Goal: Check status: Check status

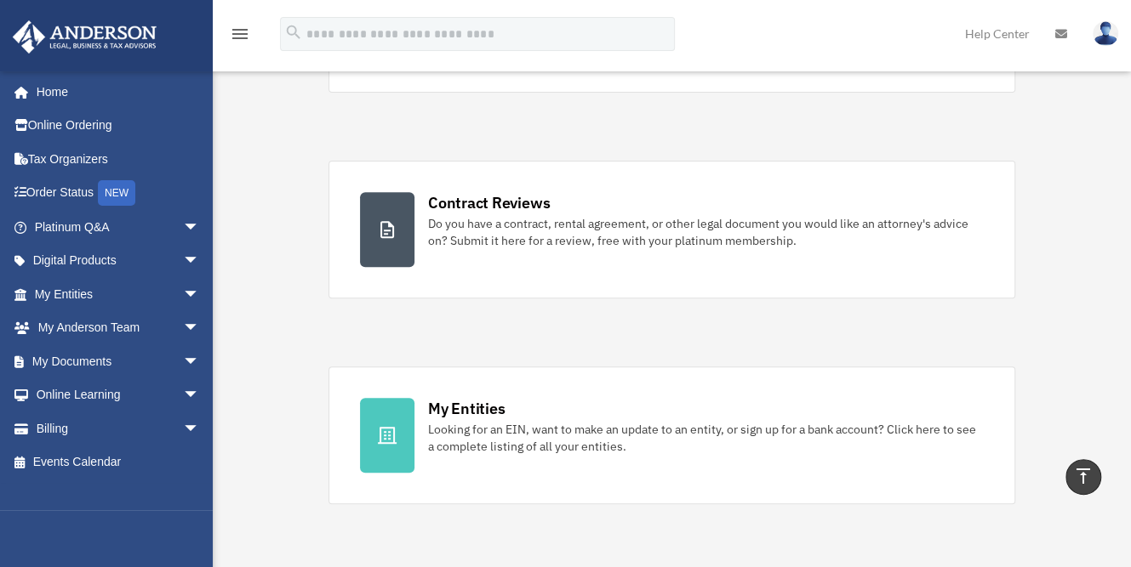
scroll to position [245, 0]
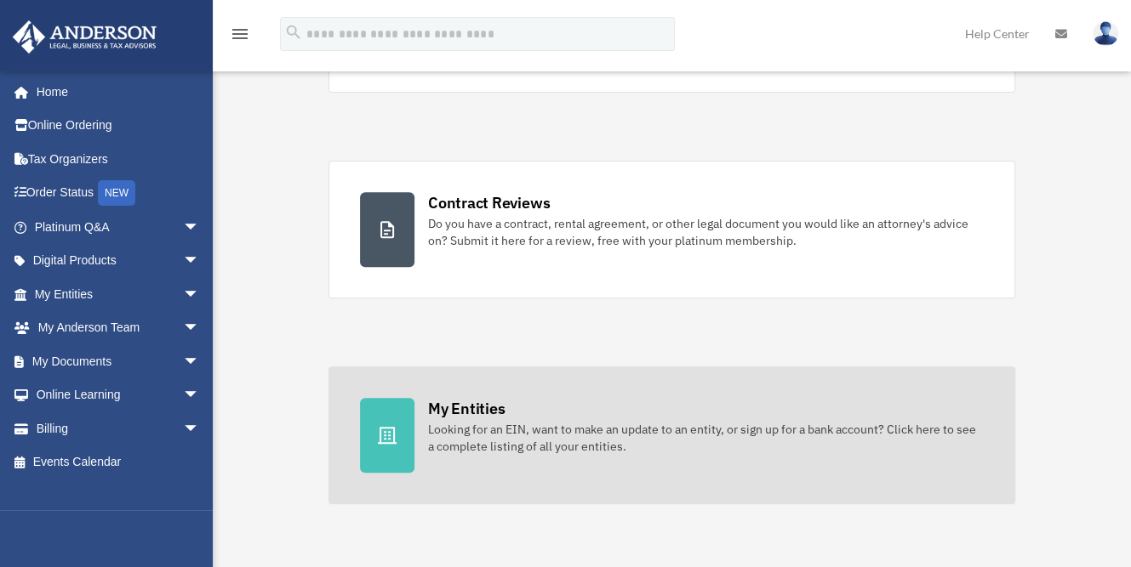
click at [469, 402] on div "My Entities" at bounding box center [466, 408] width 77 height 21
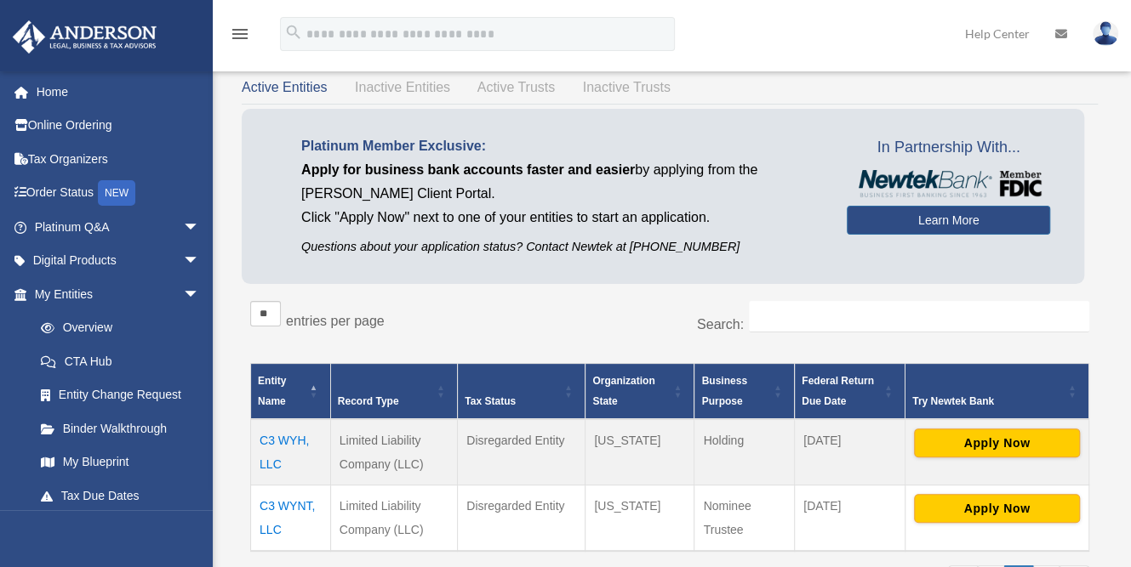
scroll to position [120, 0]
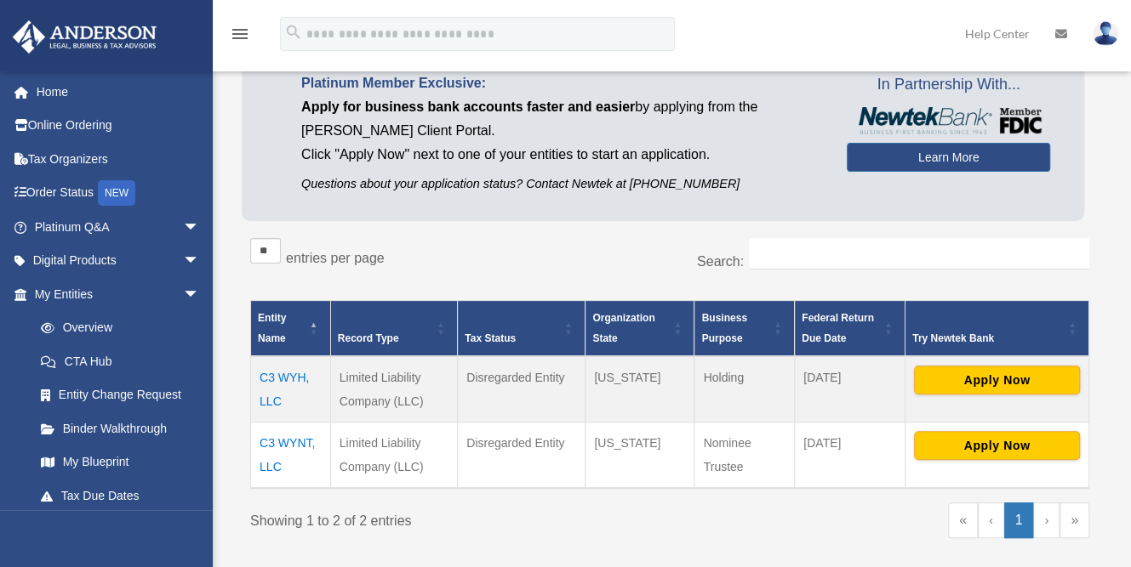
click at [270, 379] on td "C3 WYH, LLC" at bounding box center [291, 389] width 80 height 66
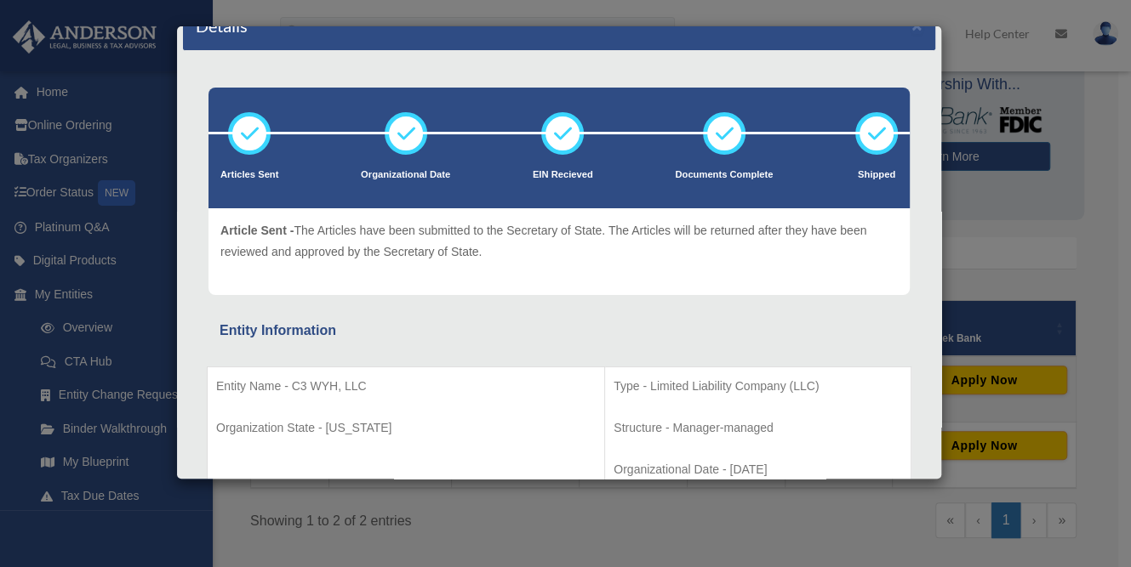
scroll to position [0, 0]
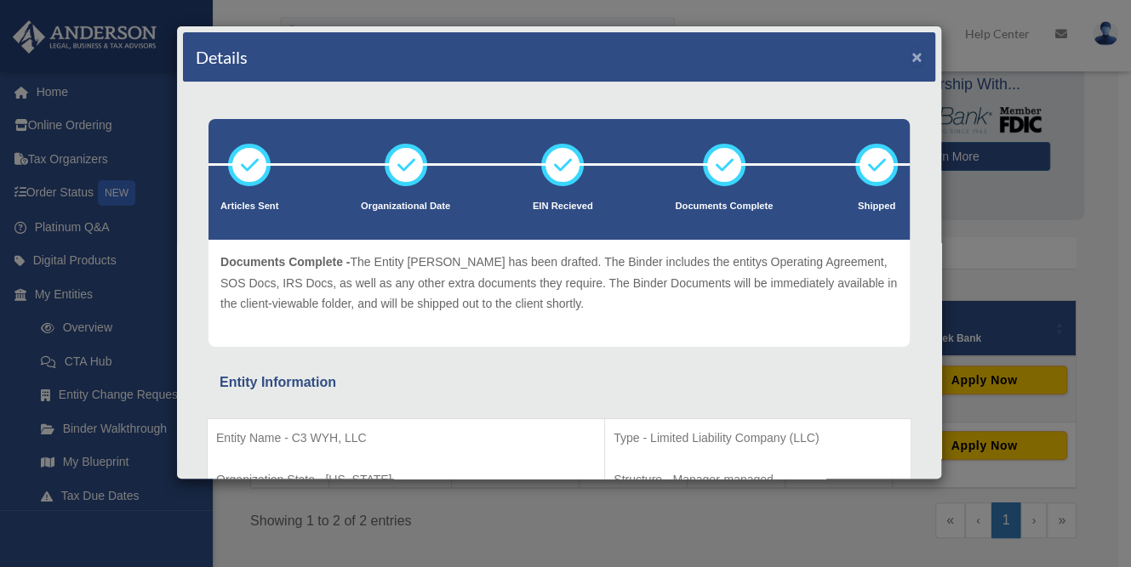
click at [911, 54] on button "×" at bounding box center [916, 57] width 11 height 18
